Goal: Task Accomplishment & Management: Use online tool/utility

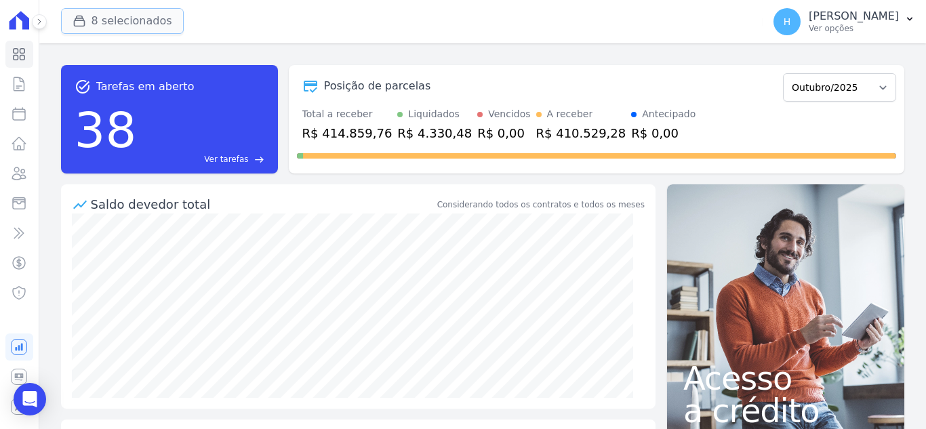
click at [96, 28] on button "8 selecionados" at bounding box center [122, 21] width 123 height 26
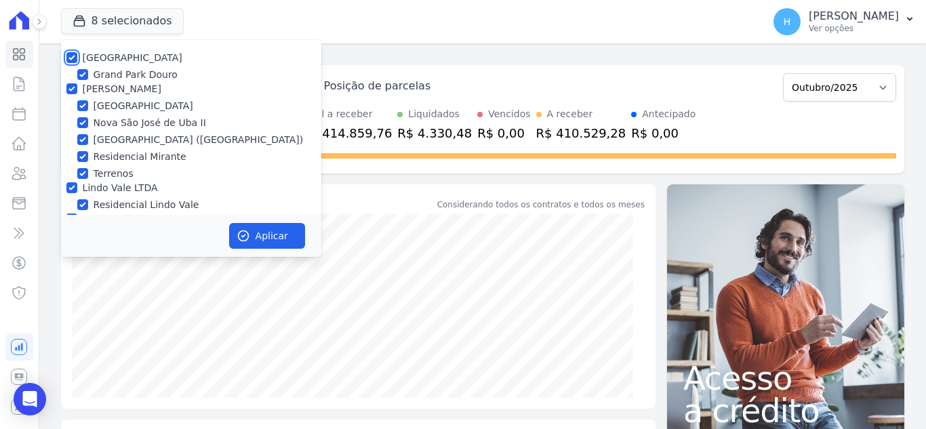
click at [70, 56] on input "[GEOGRAPHIC_DATA]" at bounding box center [71, 57] width 11 height 11
checkbox input "false"
click at [68, 86] on input "[PERSON_NAME]" at bounding box center [71, 88] width 11 height 11
checkbox input "false"
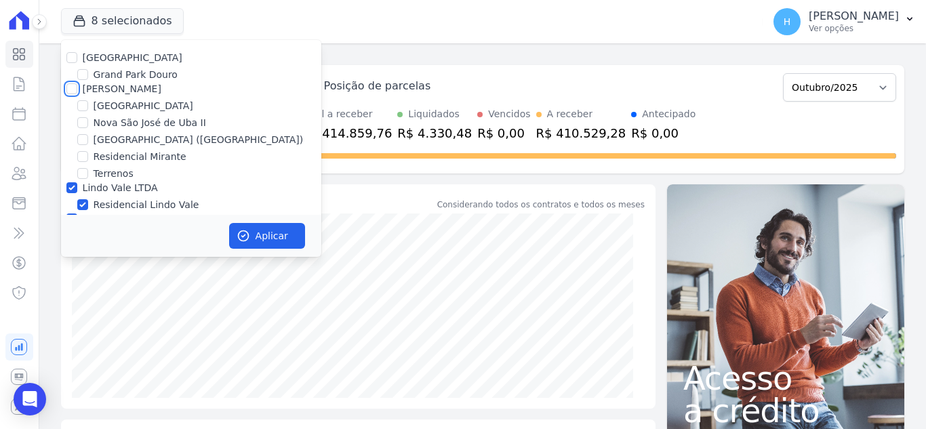
checkbox input "false"
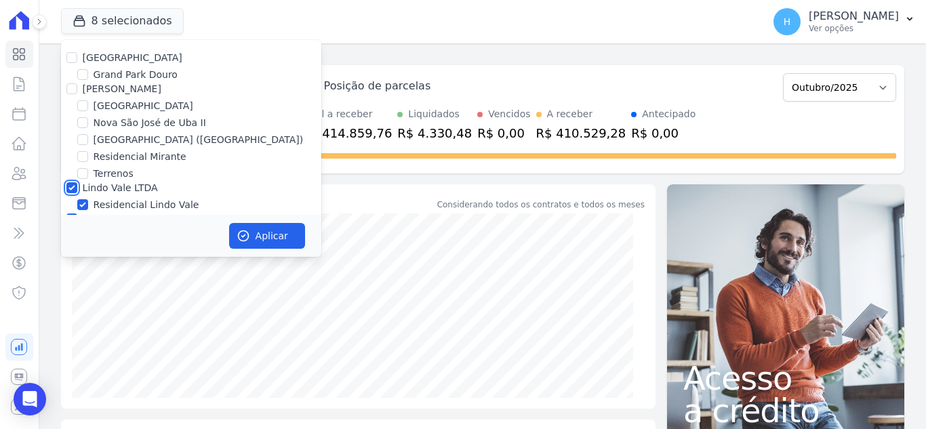
click at [74, 183] on input "Lindo Vale LTDA" at bounding box center [71, 187] width 11 height 11
checkbox input "false"
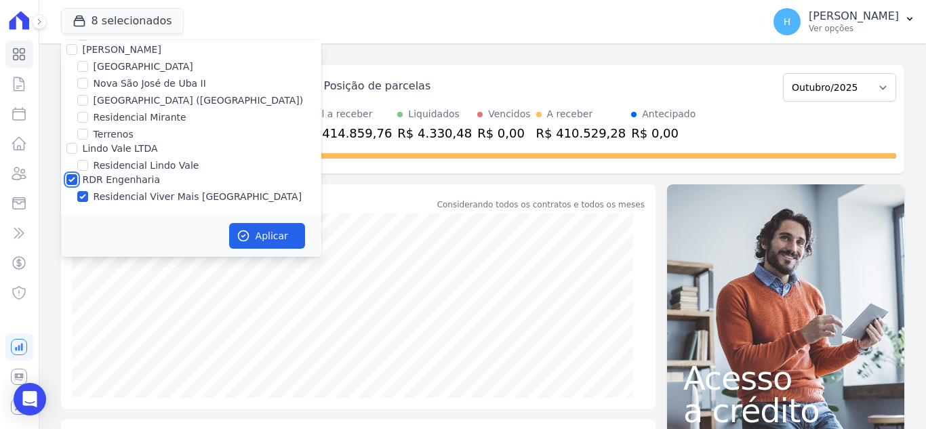
click at [71, 176] on input "RDR Engenharia" at bounding box center [71, 179] width 11 height 11
checkbox input "false"
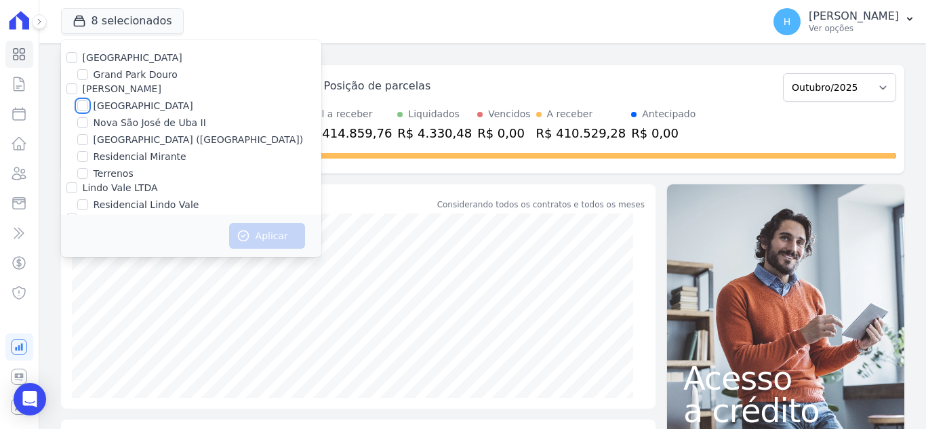
click at [81, 101] on input "[GEOGRAPHIC_DATA]" at bounding box center [82, 105] width 11 height 11
checkbox input "true"
click at [265, 234] on button "Aplicar" at bounding box center [267, 236] width 76 height 26
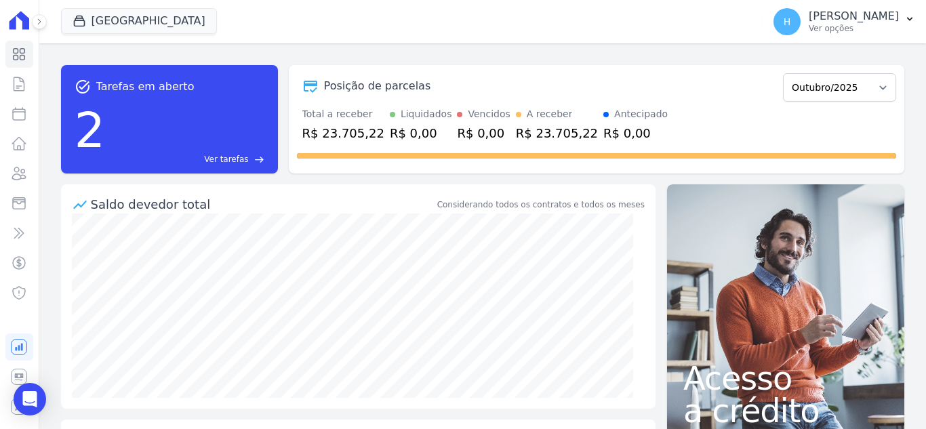
click at [575, 60] on div "task_alt Tarefas em aberto 2 Ver tarefas east Posição de parcelas Dezembro/2019…" at bounding box center [482, 119] width 843 height 130
click at [886, 29] on p "Ver opções" at bounding box center [853, 28] width 90 height 11
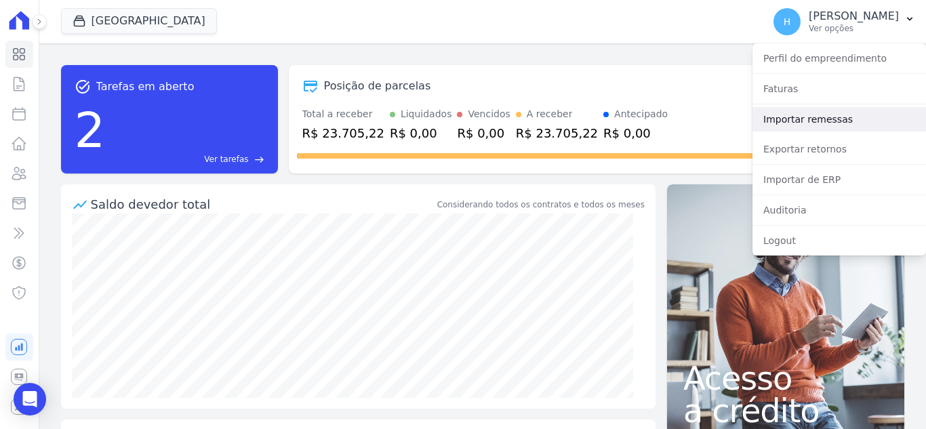
click at [846, 116] on link "Importar remessas" at bounding box center [838, 119] width 173 height 24
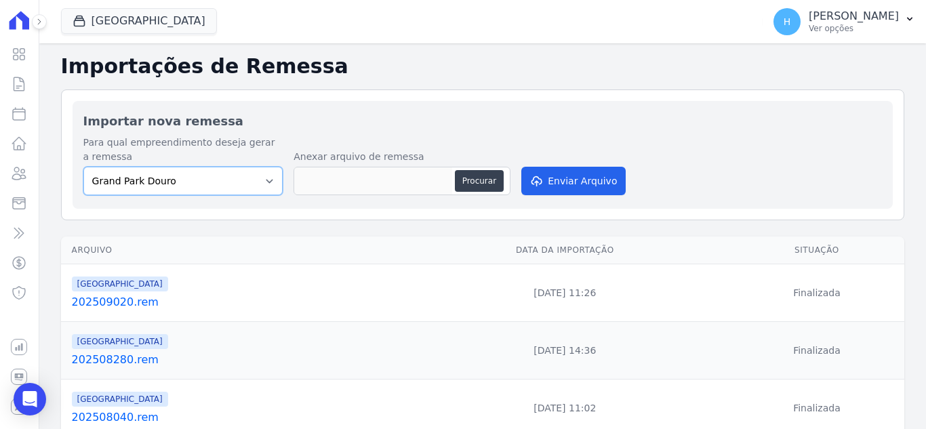
click at [228, 186] on select "[GEOGRAPHIC_DATA] Douro [GEOGRAPHIC_DATA] [GEOGRAPHIC_DATA] ([GEOGRAPHIC_DATA])…" at bounding box center [183, 181] width 200 height 28
select select "ab4528a7-e4d3-4d9e-9d04-8166e974a7a8"
click at [83, 167] on select "[GEOGRAPHIC_DATA] Douro [GEOGRAPHIC_DATA] [GEOGRAPHIC_DATA] ([GEOGRAPHIC_DATA])…" at bounding box center [183, 181] width 200 height 28
click at [478, 181] on button "Procurar" at bounding box center [479, 181] width 49 height 22
click at [466, 181] on button "Procurar" at bounding box center [479, 181] width 49 height 22
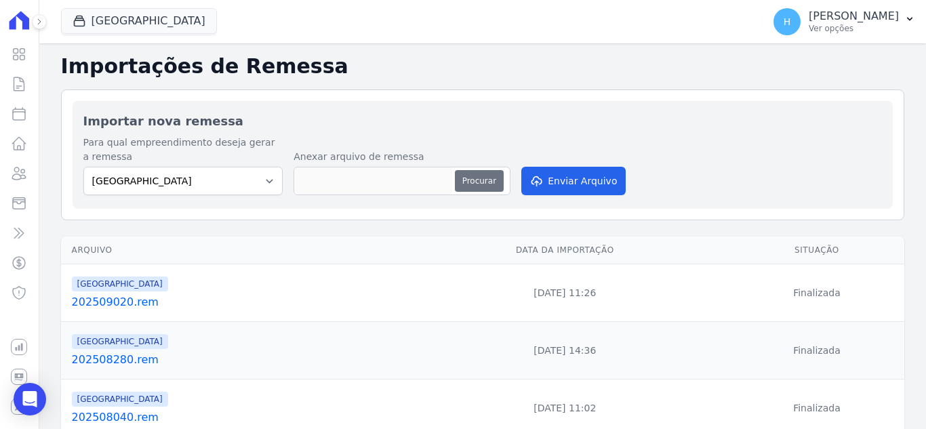
type input "202510010.rem"
click at [575, 178] on button "Enviar Arquivo" at bounding box center [573, 181] width 104 height 28
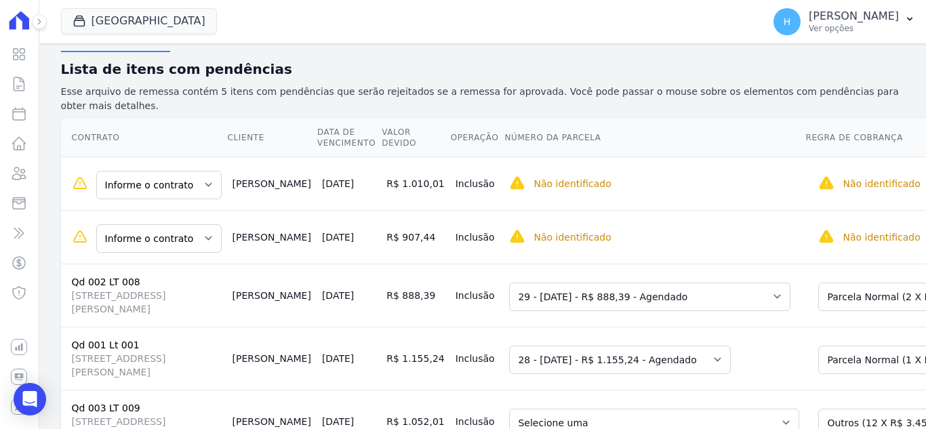
scroll to position [202, 0]
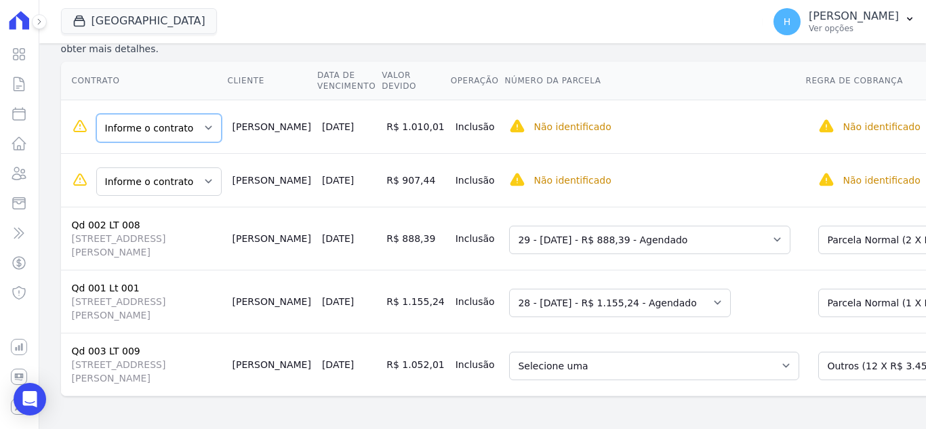
click at [180, 114] on select "Informe o contrato Qd 002 LT 002 Qd 002 LT 003" at bounding box center [158, 128] width 125 height 28
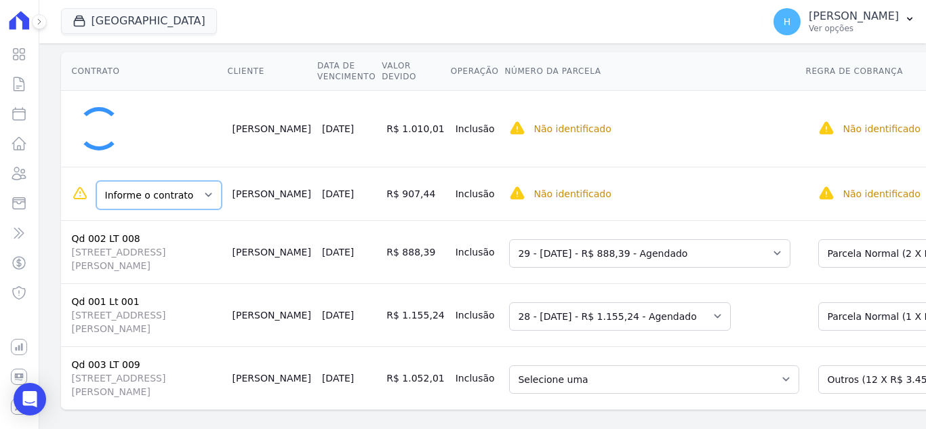
drag, startPoint x: 180, startPoint y: 181, endPoint x: 184, endPoint y: 192, distance: 12.0
click at [180, 181] on select "Informe o contrato Qd 002 LT 002 Qd 002 LT 003" at bounding box center [158, 195] width 125 height 28
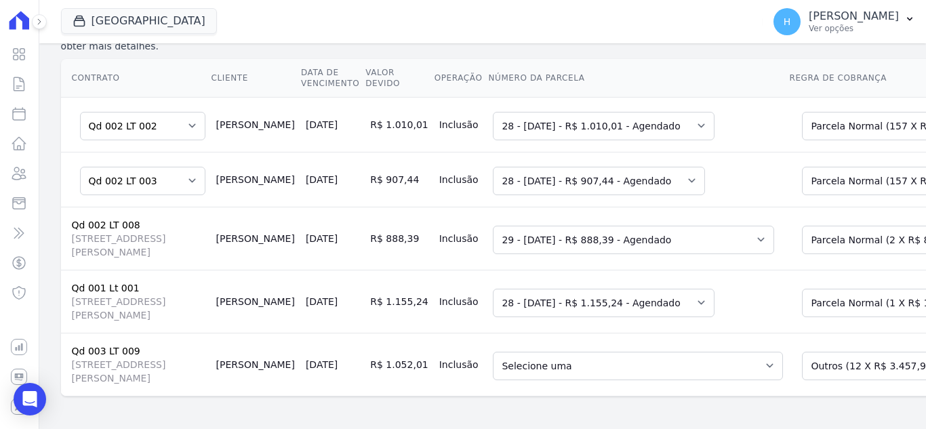
scroll to position [193, 0]
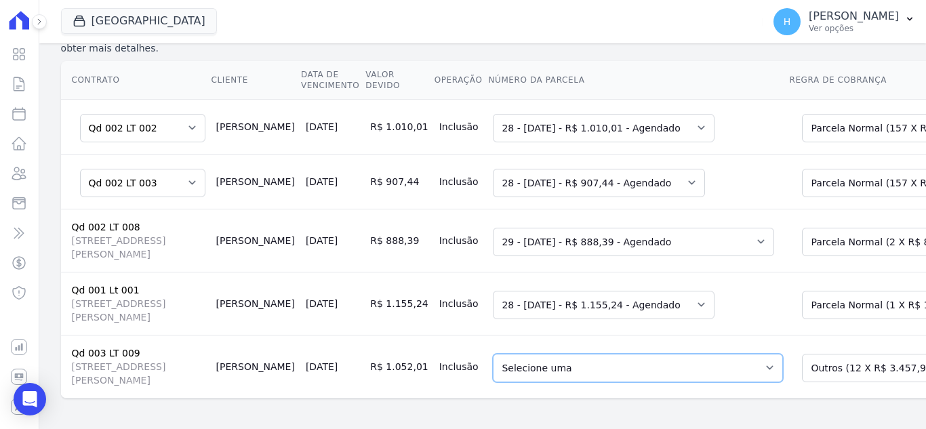
click at [529, 354] on select "Selecione uma - 30/01/2025 - R$ 1.052,01 - Vencido - 28/02/2025 - R$ 1.052,01 -…" at bounding box center [638, 368] width 290 height 28
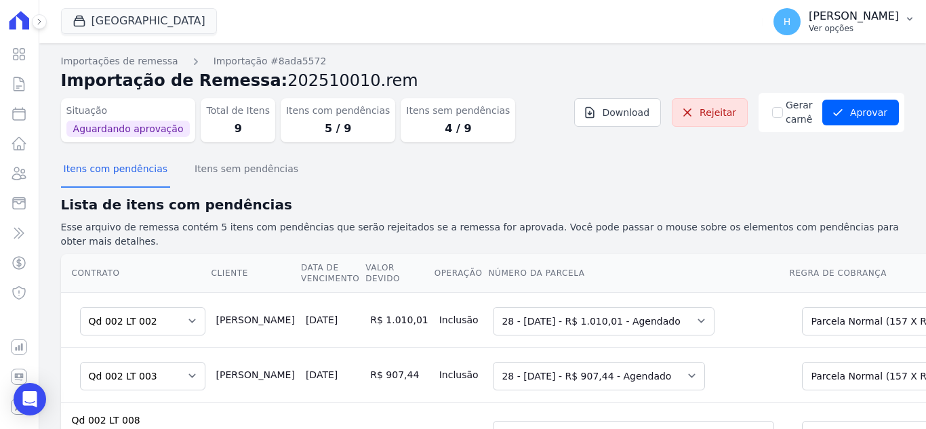
click at [861, 30] on p "Ver opções" at bounding box center [853, 28] width 90 height 11
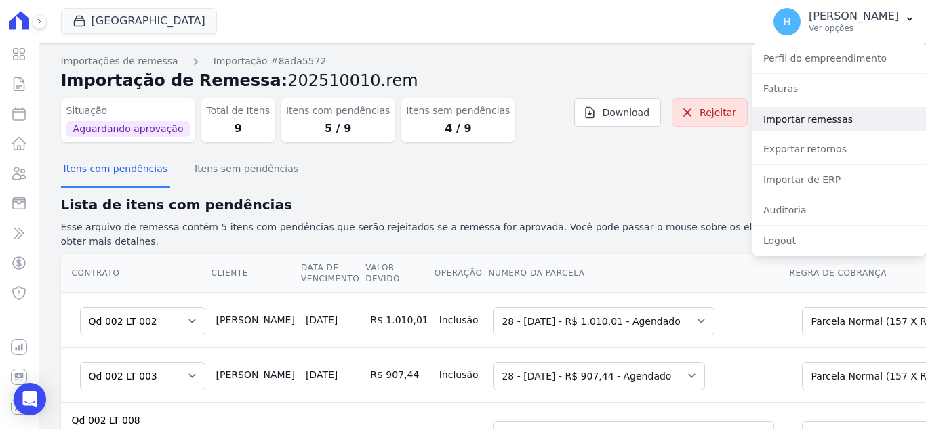
click at [808, 118] on link "Importar remessas" at bounding box center [838, 119] width 173 height 24
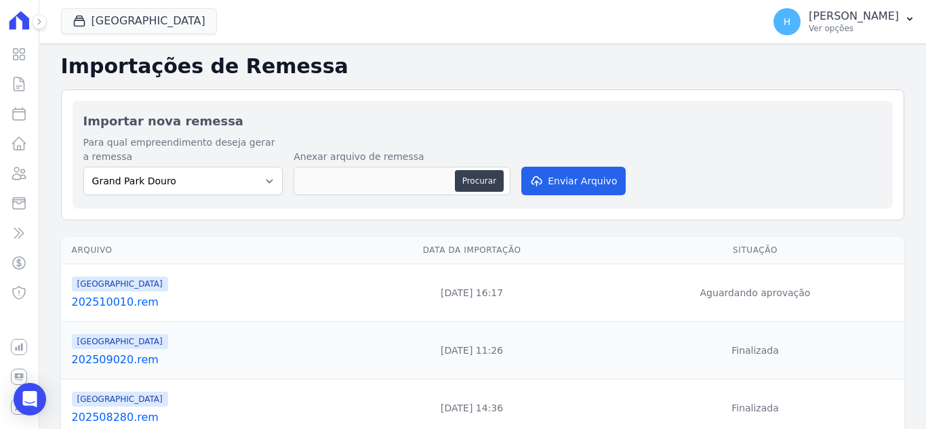
click at [113, 306] on link "202510010.rem" at bounding box center [202, 302] width 261 height 16
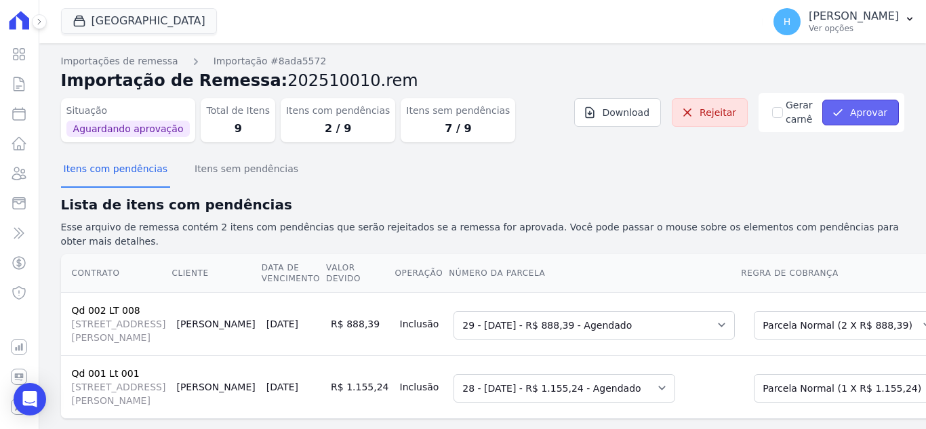
click at [861, 117] on button "Aprovar" at bounding box center [860, 113] width 77 height 26
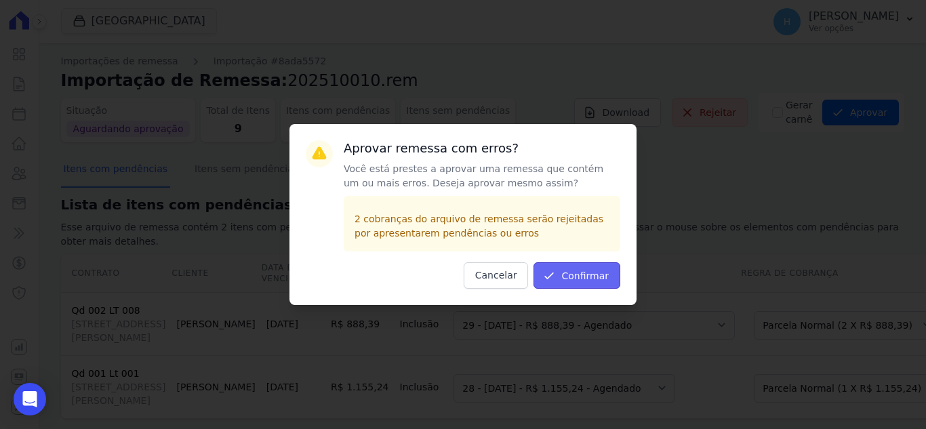
click at [563, 275] on button "Confirmar" at bounding box center [576, 275] width 87 height 26
